Goal: Check status

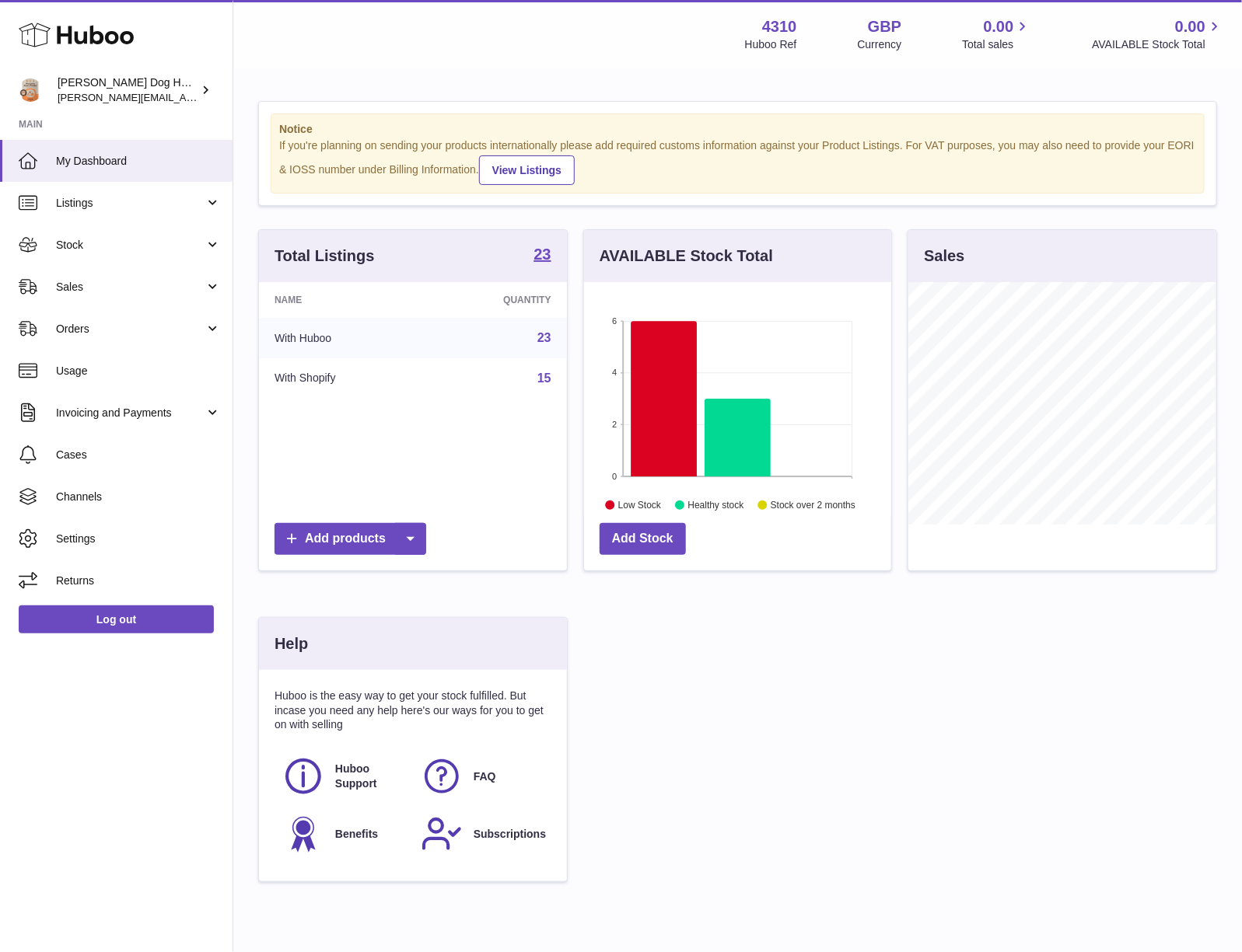
scroll to position [242, 307]
click at [78, 296] on link "Sales" at bounding box center [116, 286] width 233 height 42
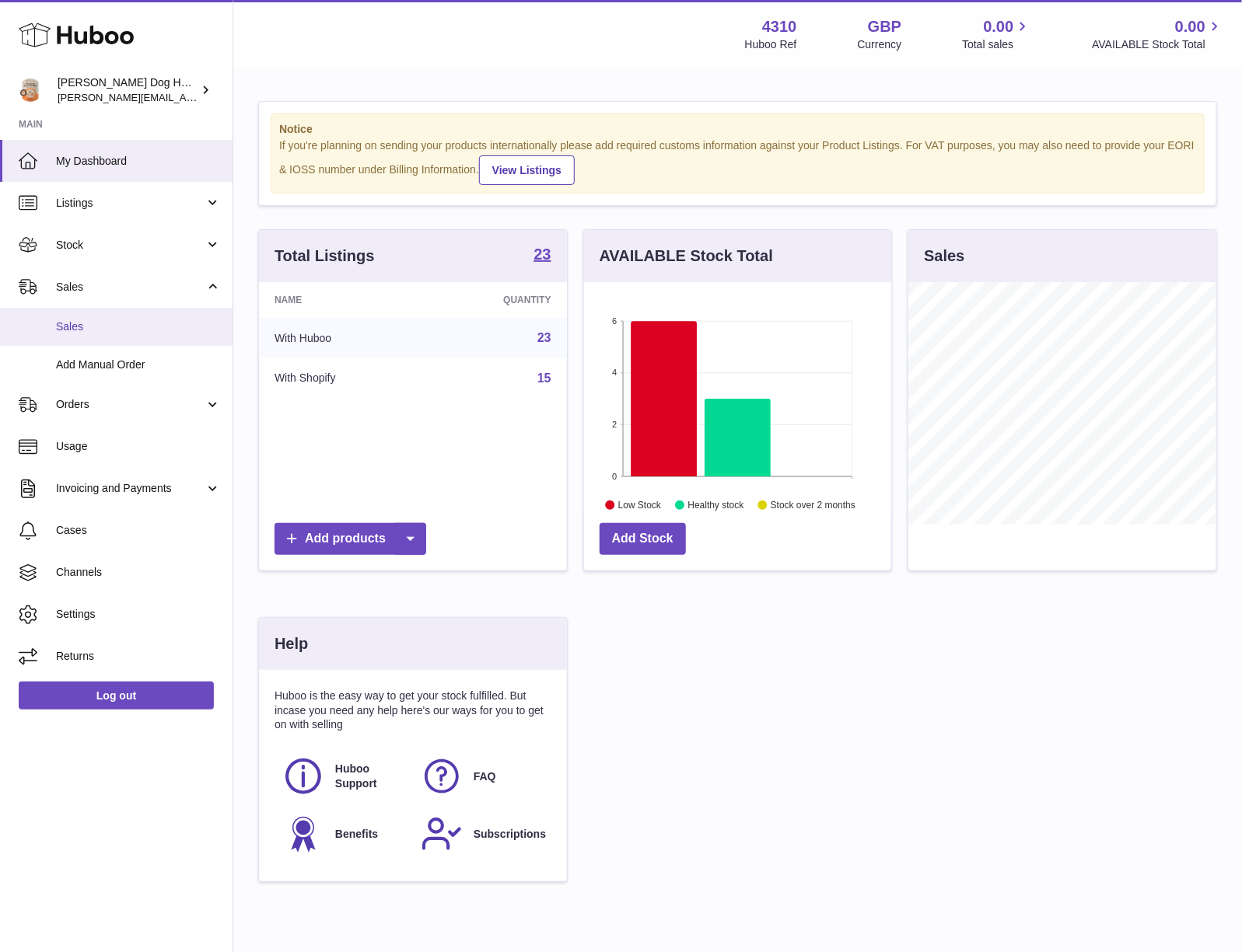
click at [150, 323] on span "Sales" at bounding box center [138, 326] width 165 height 15
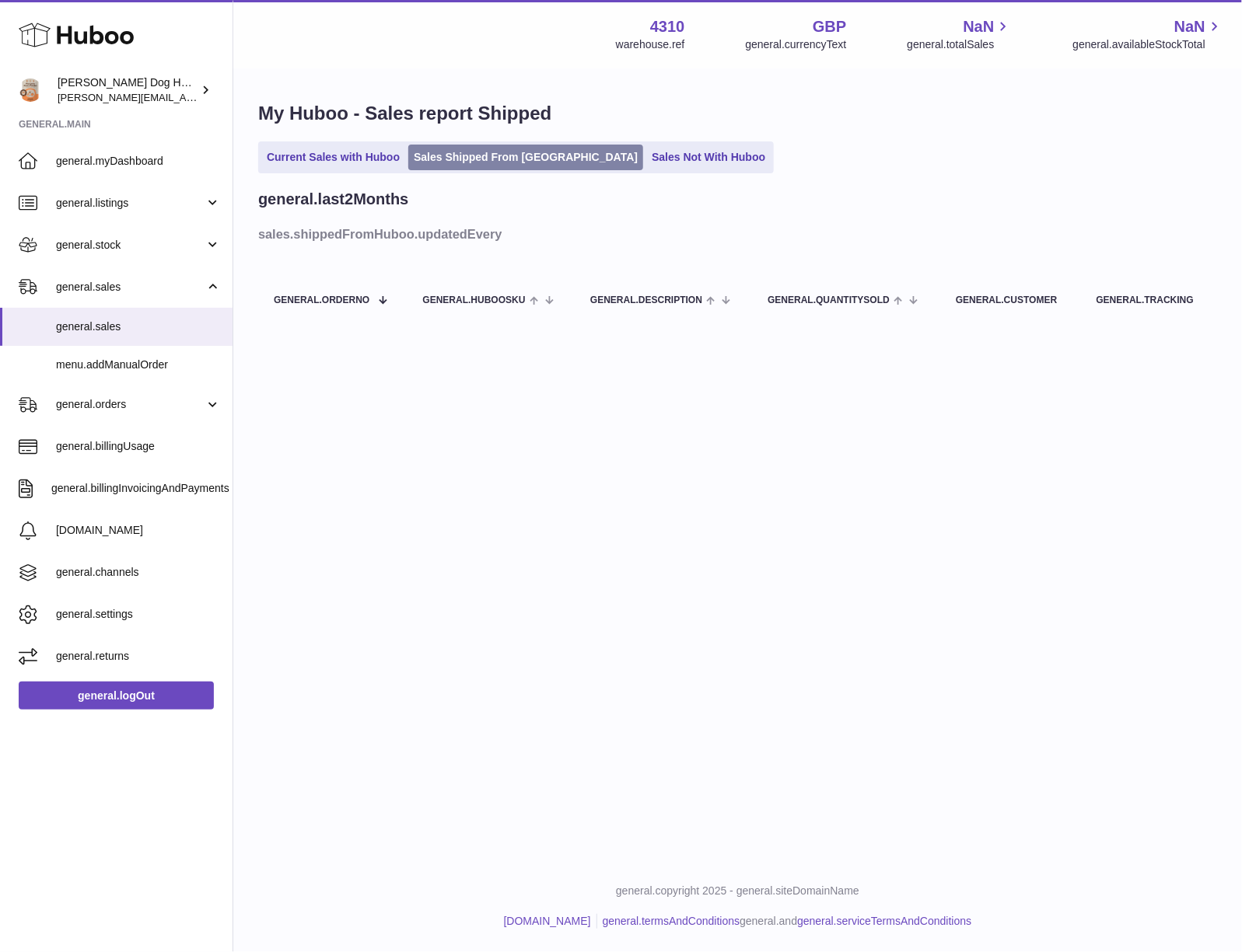
click at [429, 167] on link "Sales Shipped From [GEOGRAPHIC_DATA]" at bounding box center [525, 158] width 235 height 26
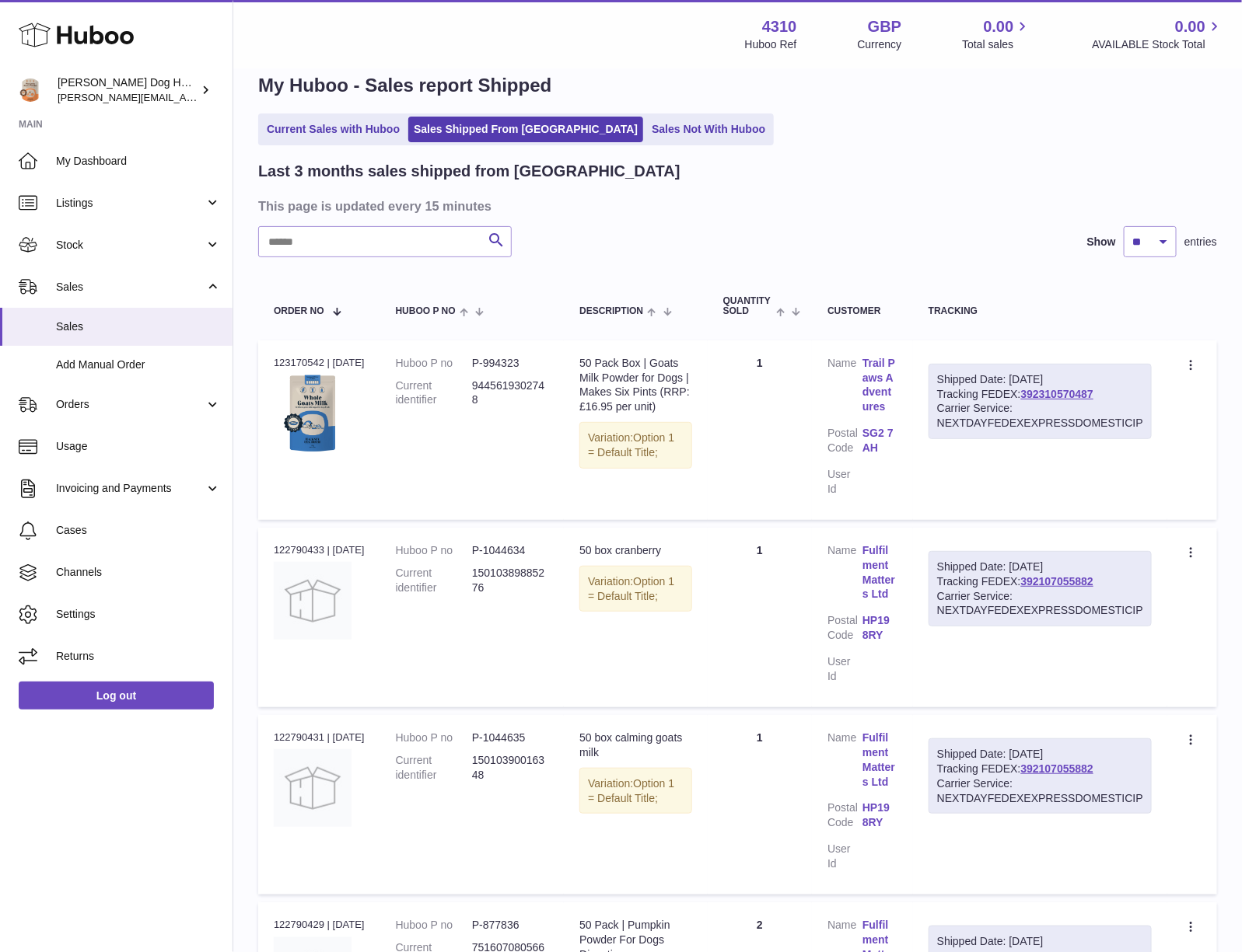
scroll to position [31, 0]
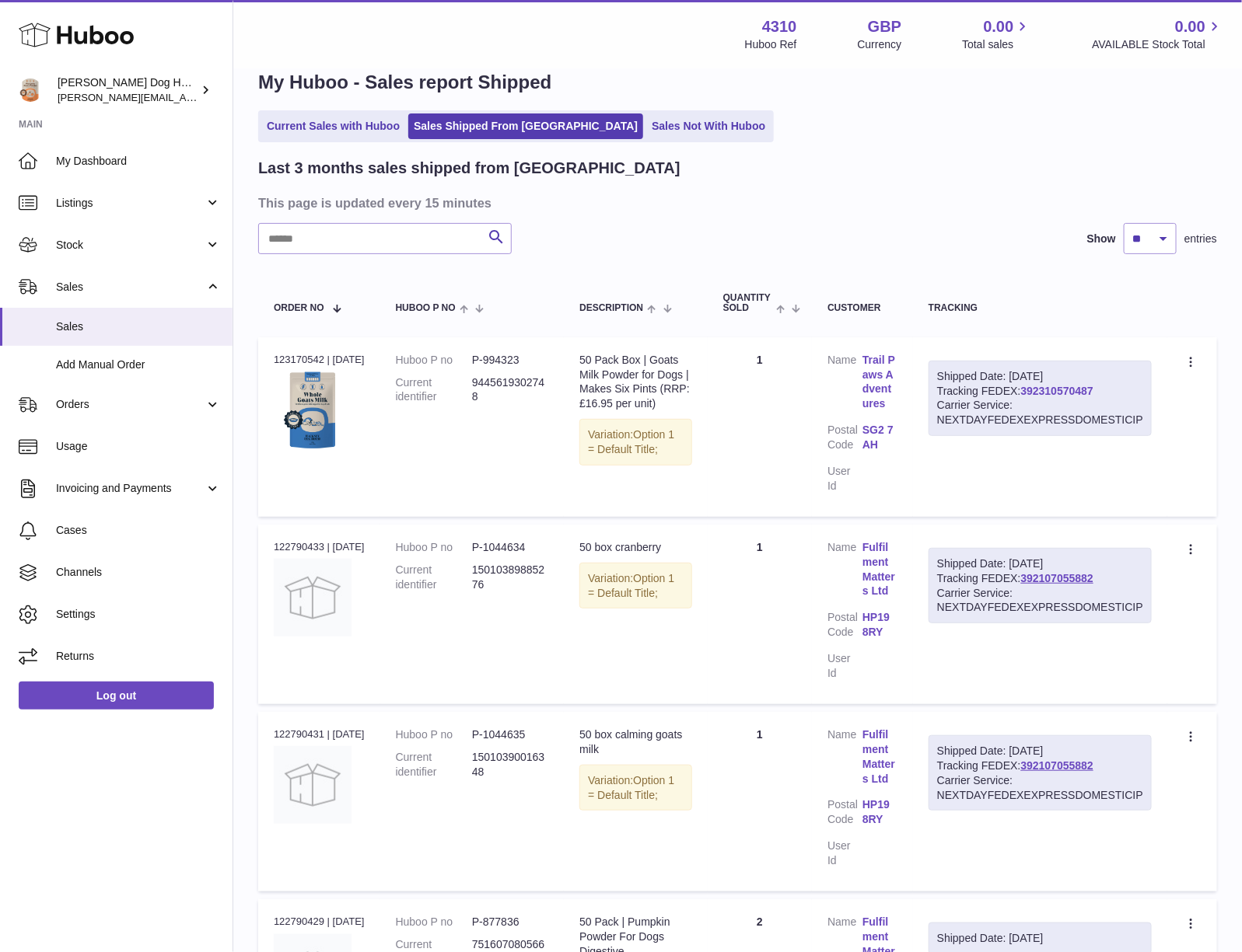
click at [1044, 388] on link "392310570487" at bounding box center [1057, 391] width 72 height 12
